Goal: Navigation & Orientation: Find specific page/section

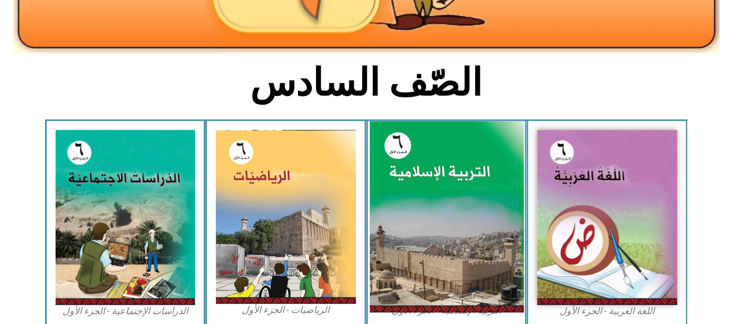
scroll to position [242, 0]
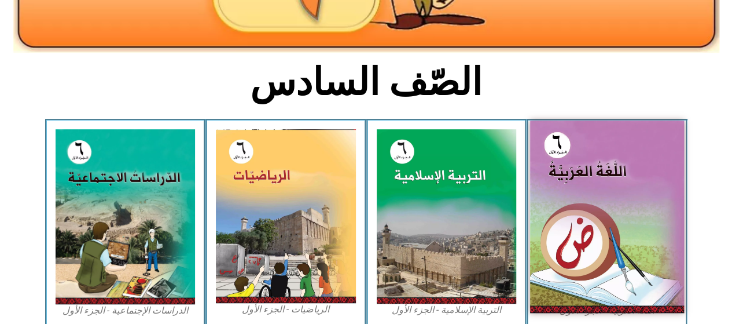
click at [559, 182] on img at bounding box center [607, 216] width 154 height 192
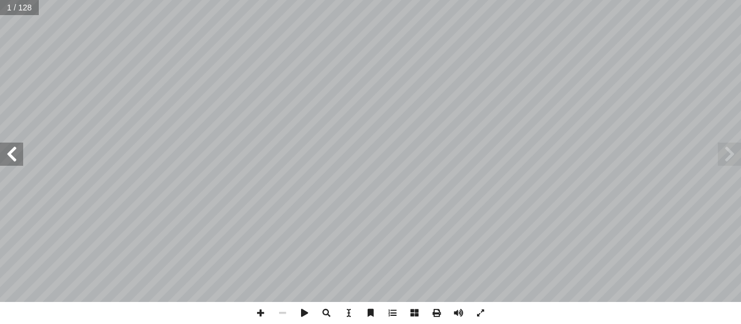
click at [19, 149] on span at bounding box center [11, 153] width 23 height 23
click at [20, 149] on span at bounding box center [11, 153] width 23 height 23
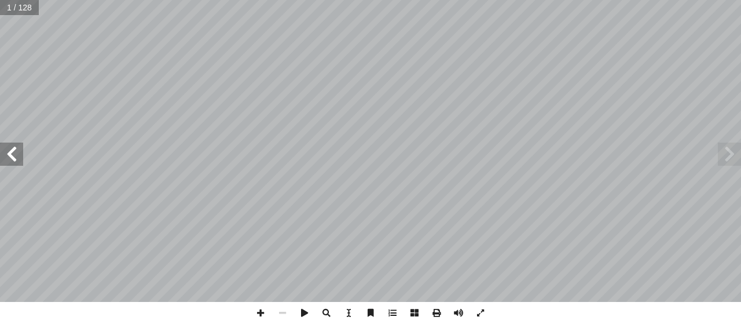
click at [20, 149] on span at bounding box center [11, 153] width 23 height 23
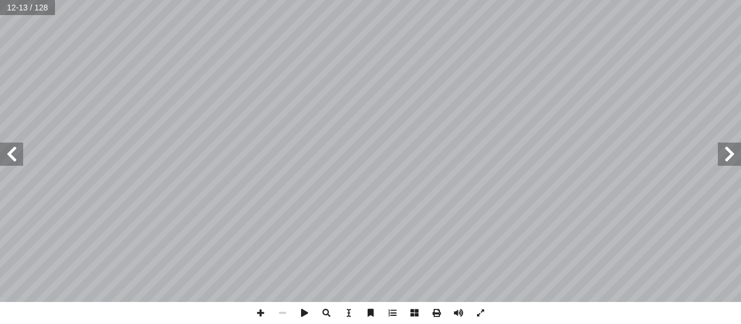
click at [20, 149] on span at bounding box center [11, 153] width 23 height 23
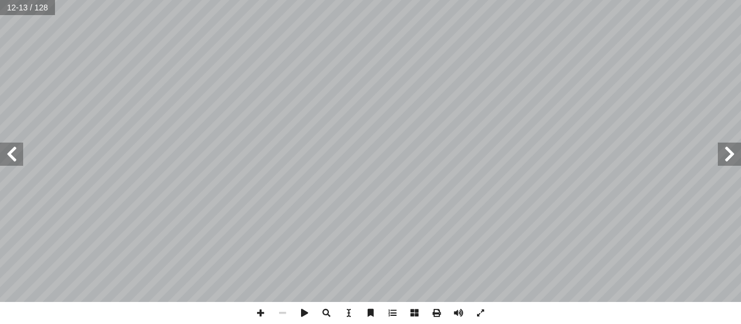
click at [20, 149] on span at bounding box center [11, 153] width 23 height 23
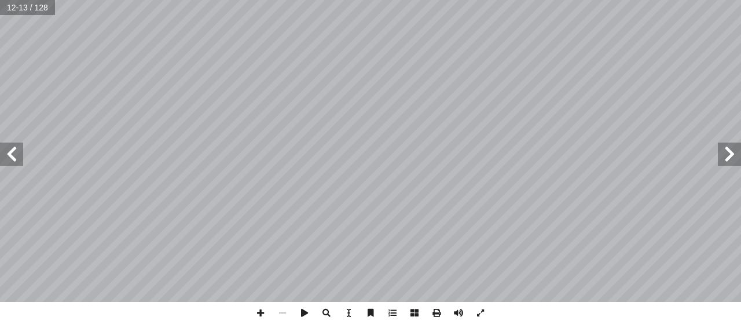
click at [20, 149] on span at bounding box center [11, 153] width 23 height 23
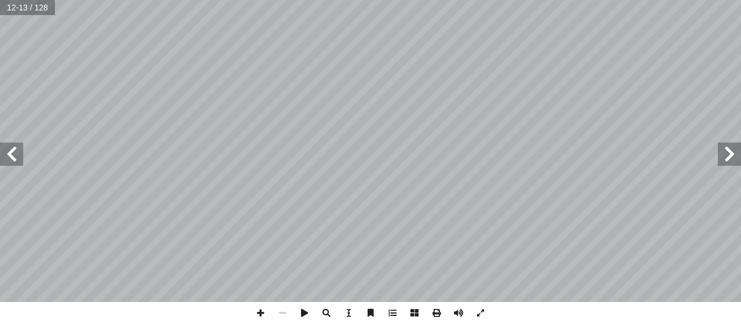
click at [20, 149] on span at bounding box center [11, 153] width 23 height 23
click at [725, 146] on span at bounding box center [729, 153] width 23 height 23
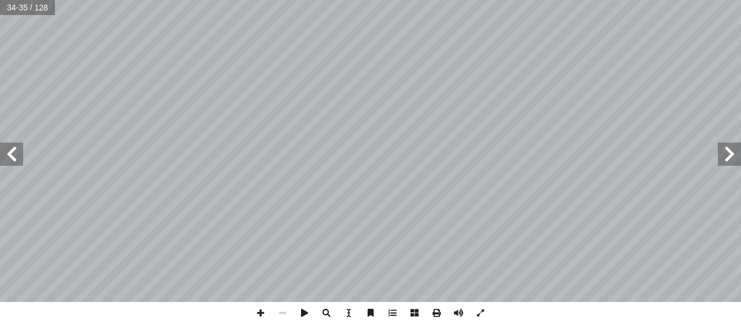
click at [725, 146] on span at bounding box center [729, 153] width 23 height 23
click at [736, 153] on span at bounding box center [729, 153] width 23 height 23
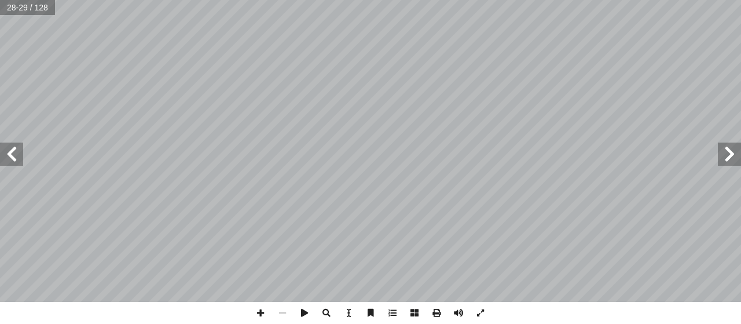
click at [736, 153] on span at bounding box center [729, 153] width 23 height 23
click at [16, 162] on span at bounding box center [11, 153] width 23 height 23
click at [261, 310] on span at bounding box center [261, 313] width 22 height 22
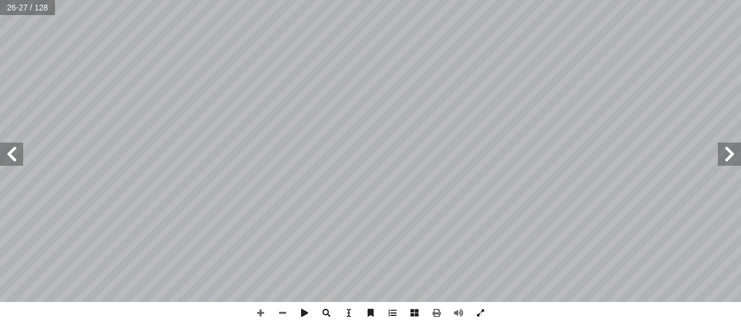
click at [476, 306] on span at bounding box center [480, 313] width 22 height 22
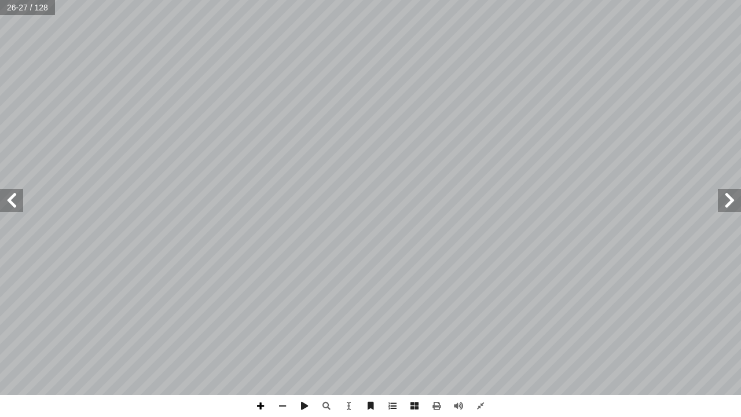
click at [270, 323] on span at bounding box center [261, 406] width 22 height 22
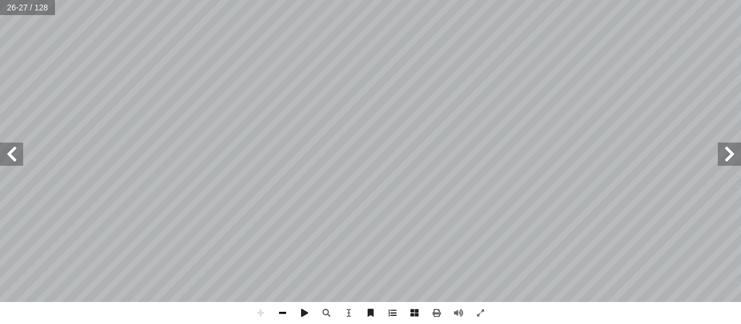
click at [283, 316] on span at bounding box center [283, 313] width 22 height 22
click at [283, 315] on span at bounding box center [283, 313] width 22 height 22
click at [728, 156] on span at bounding box center [729, 153] width 23 height 23
click at [474, 313] on span at bounding box center [480, 313] width 22 height 22
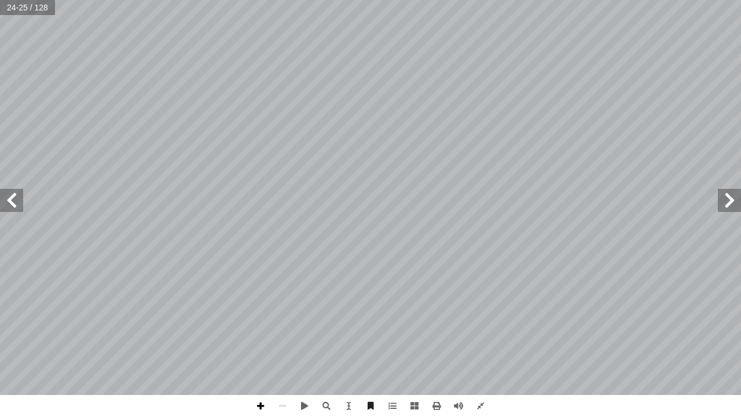
click at [261, 323] on span at bounding box center [261, 406] width 22 height 22
click at [15, 207] on span at bounding box center [11, 200] width 23 height 23
click at [284, 323] on span at bounding box center [283, 406] width 22 height 22
click at [269, 323] on span at bounding box center [261, 406] width 22 height 22
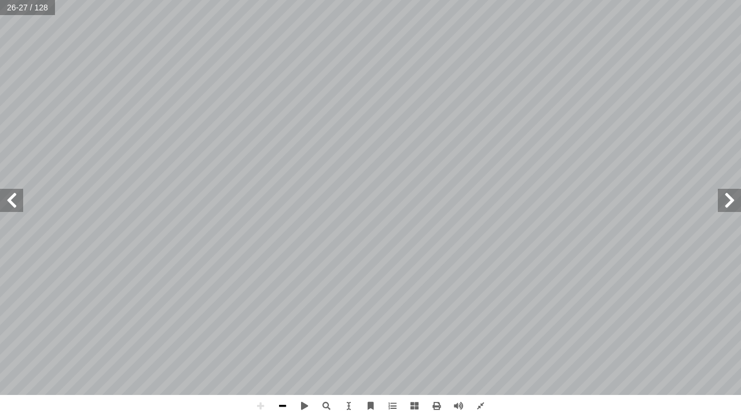
click at [286, 323] on span at bounding box center [283, 406] width 22 height 22
click at [261, 323] on span at bounding box center [261, 406] width 22 height 22
click at [460, 323] on div "٢٢ ُ ثال ِ الم ُ م ْ س � ال ُ ة َّ رابي ْ ع ِ إ ال� ُ ه ُ ت َ حال ُ ة َّ لي ْ ص…" at bounding box center [370, 208] width 741 height 417
click at [14, 193] on span at bounding box center [11, 200] width 23 height 23
